Goal: Navigation & Orientation: Find specific page/section

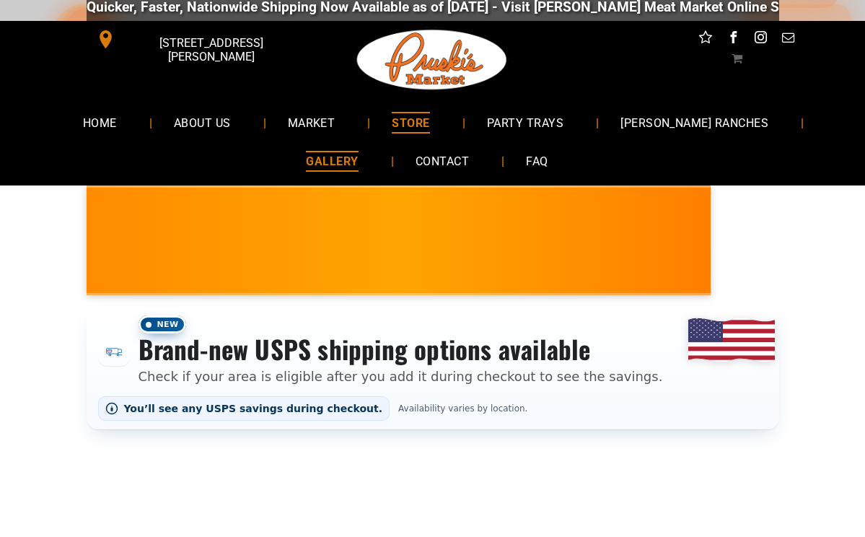
scroll to position [6, 1]
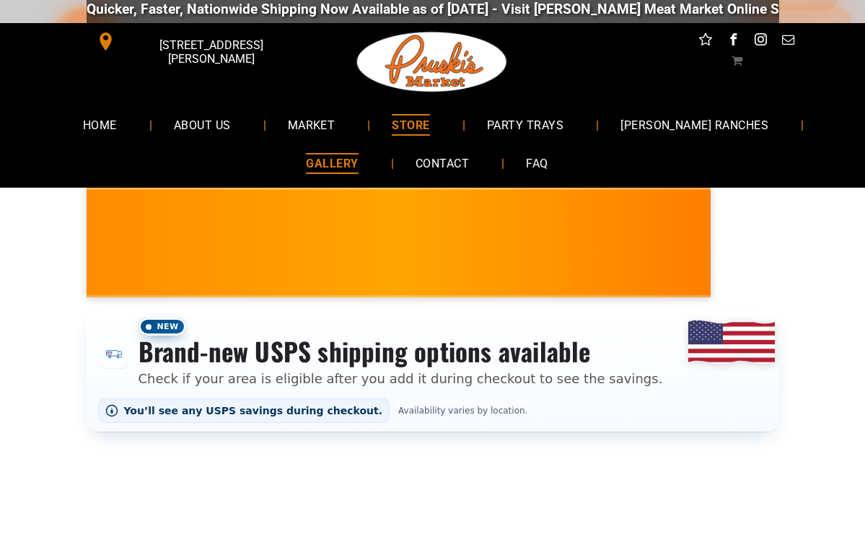
click at [340, 164] on span "GALLERY" at bounding box center [332, 163] width 52 height 21
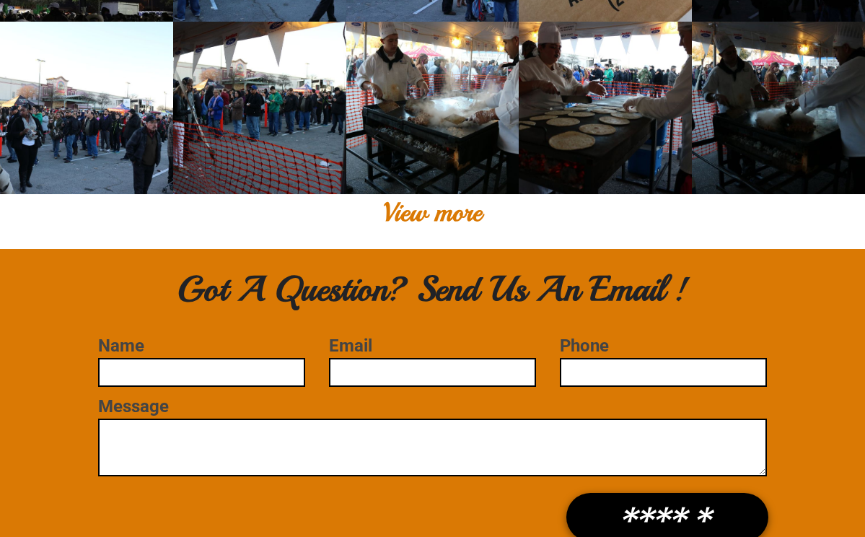
scroll to position [1755, 1]
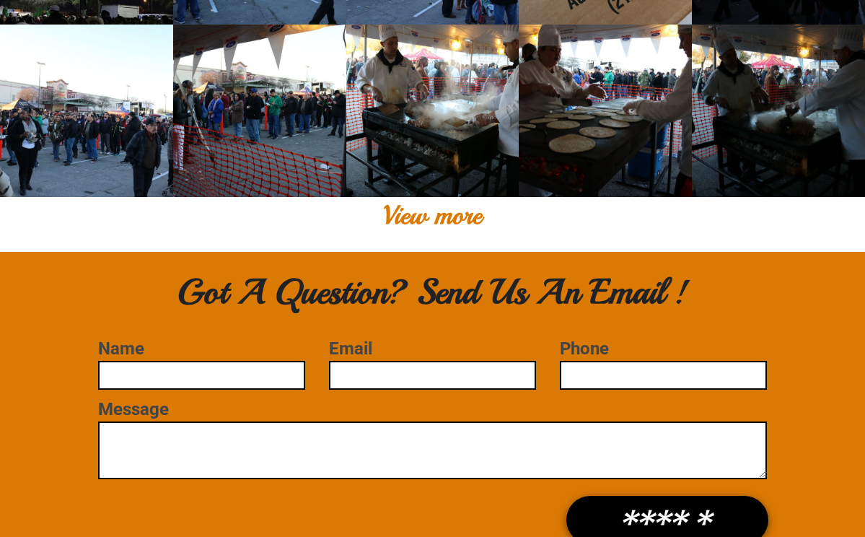
click at [459, 211] on div "View more" at bounding box center [432, 215] width 865 height 37
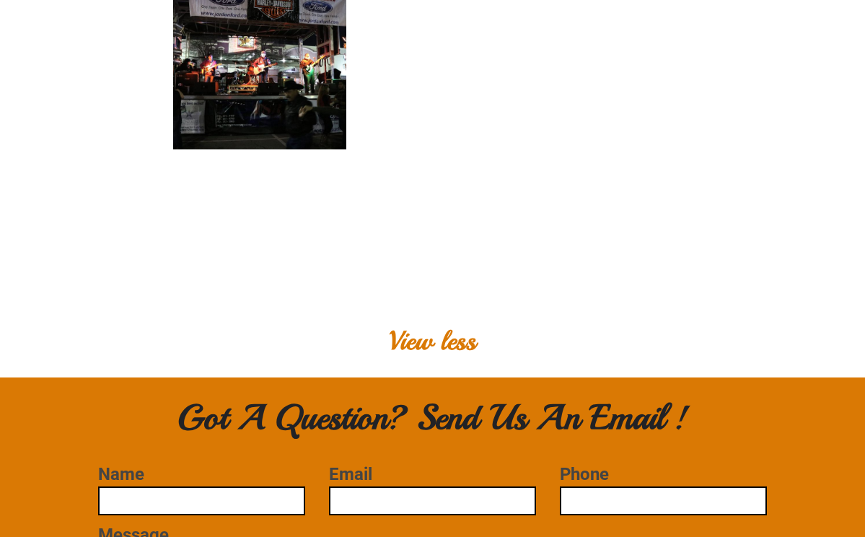
scroll to position [5642, 0]
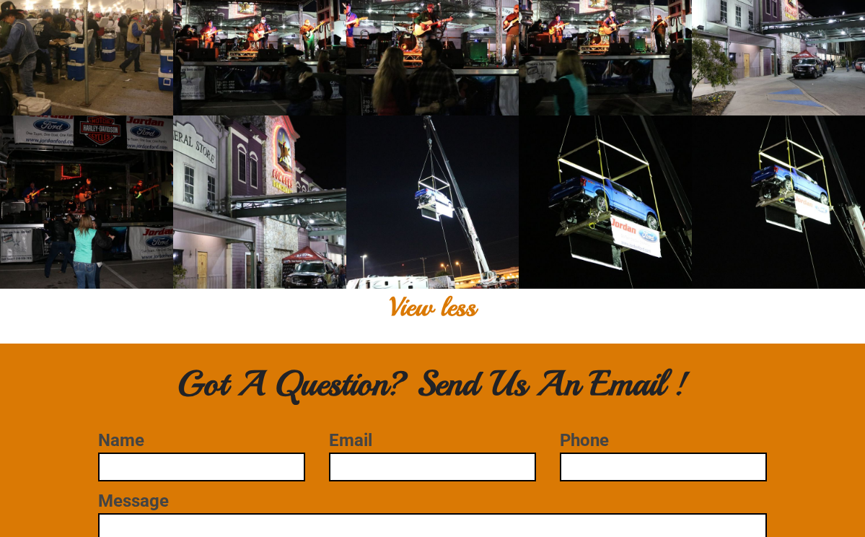
click at [420, 312] on div "View less" at bounding box center [432, 307] width 865 height 37
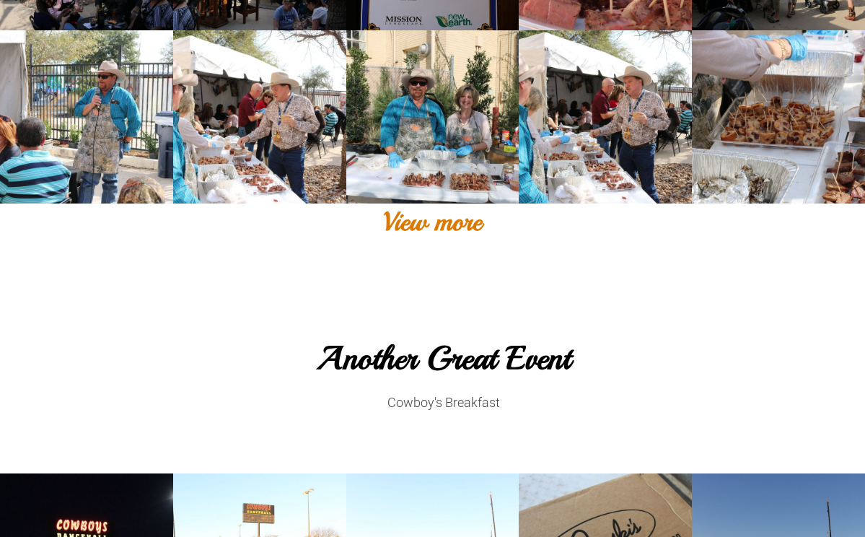
scroll to position [1076, 0]
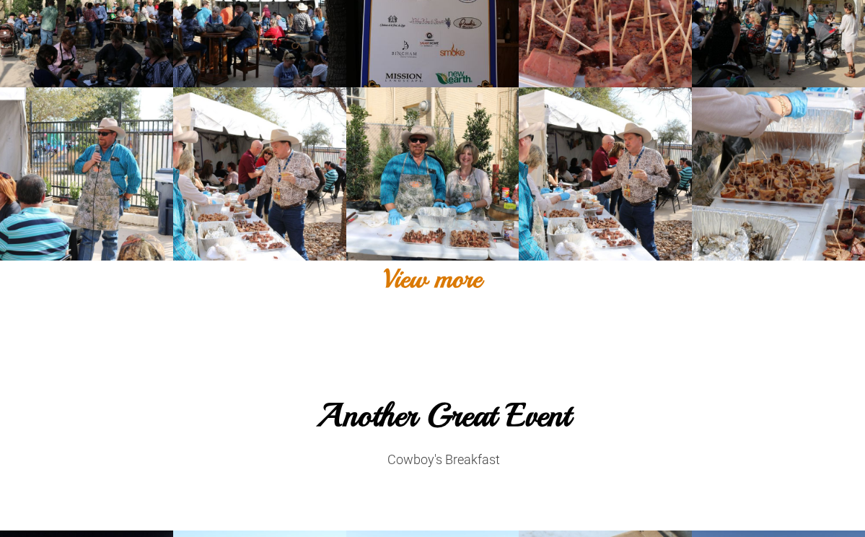
click at [464, 284] on div "View more" at bounding box center [432, 278] width 865 height 37
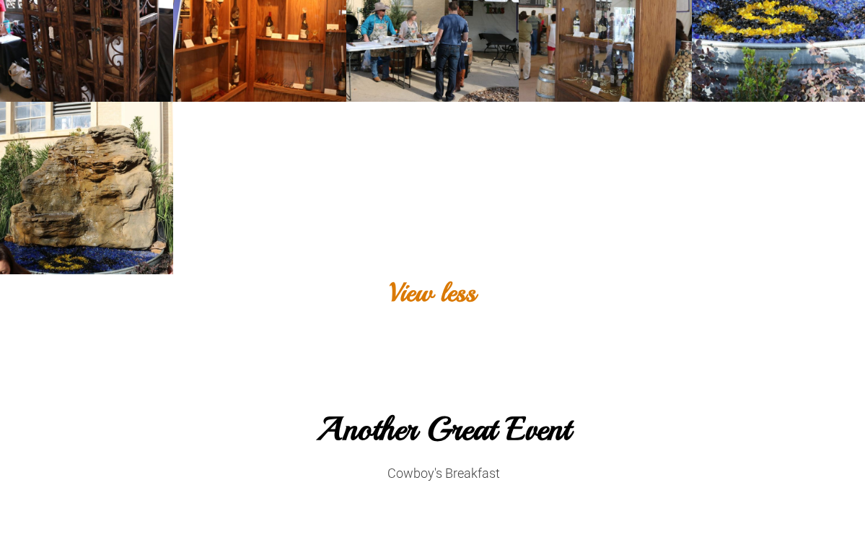
scroll to position [2102, 0]
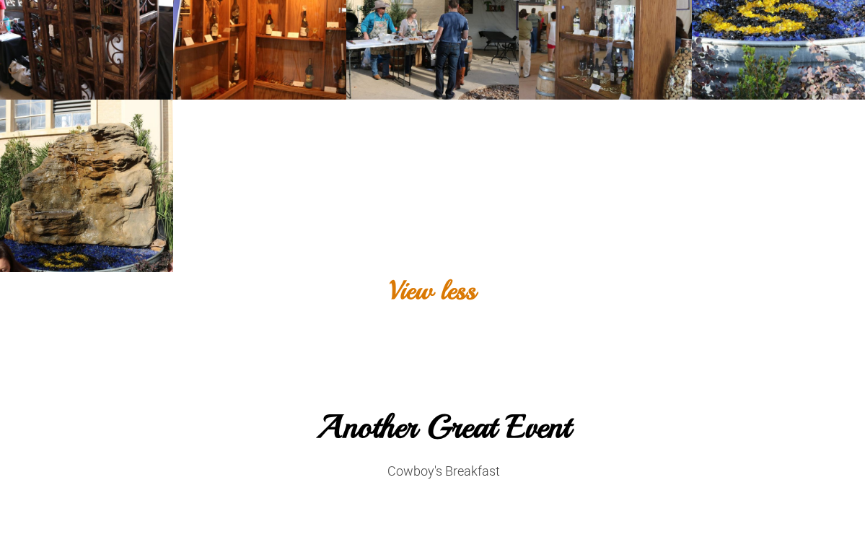
click at [464, 292] on div "View less" at bounding box center [432, 290] width 865 height 37
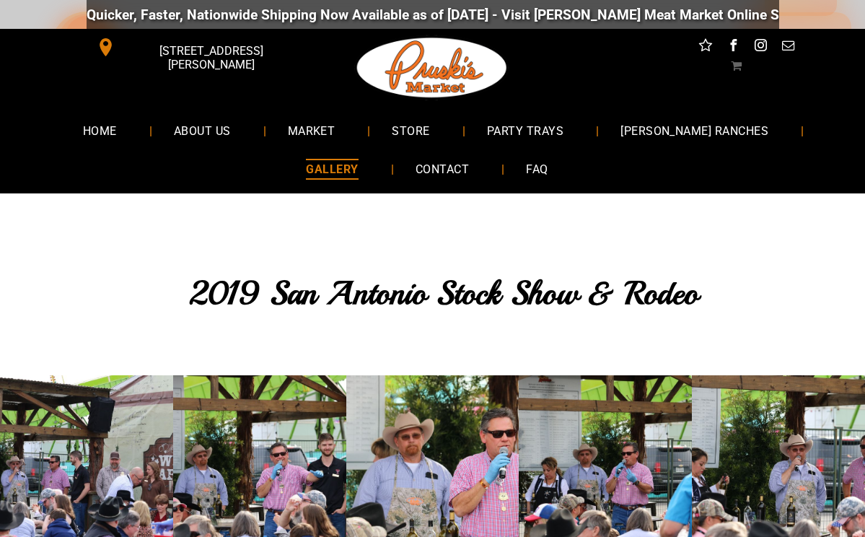
scroll to position [0, 0]
click at [335, 132] on span "MARKET" at bounding box center [311, 130] width 48 height 21
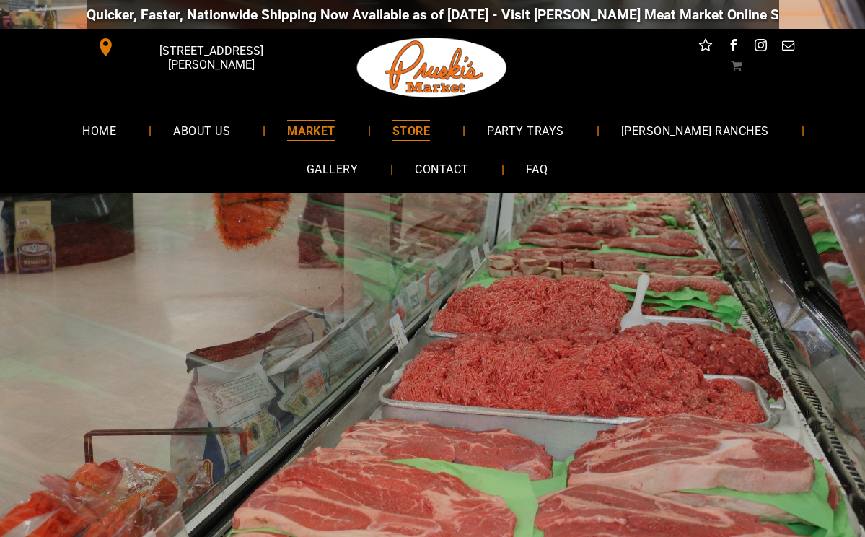
click at [430, 128] on span "STORE" at bounding box center [411, 130] width 38 height 21
